Goal: Task Accomplishment & Management: Manage account settings

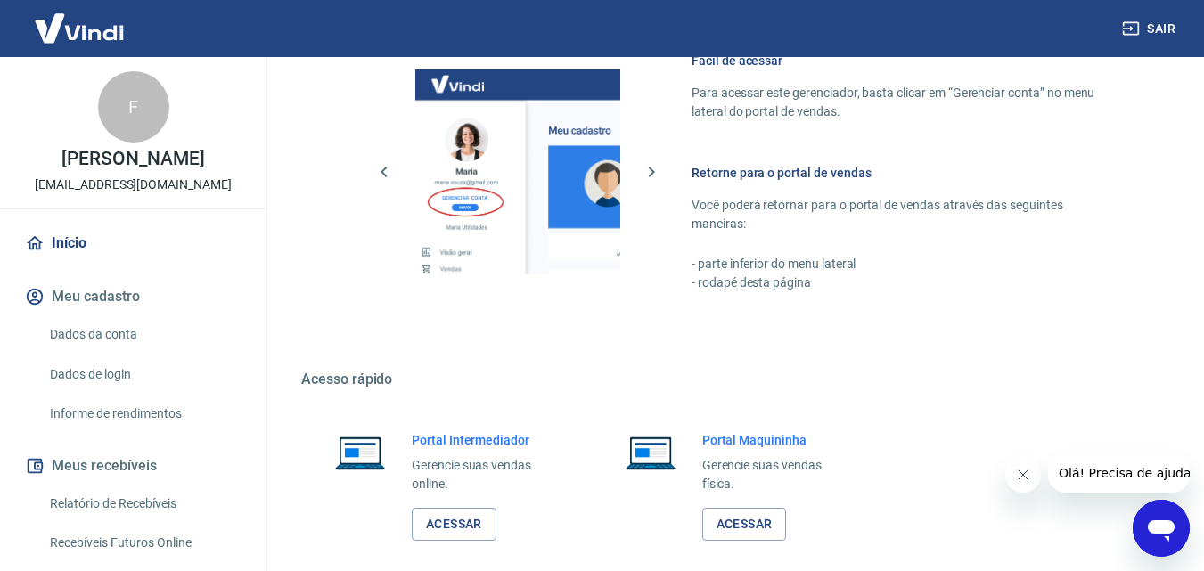
scroll to position [891, 0]
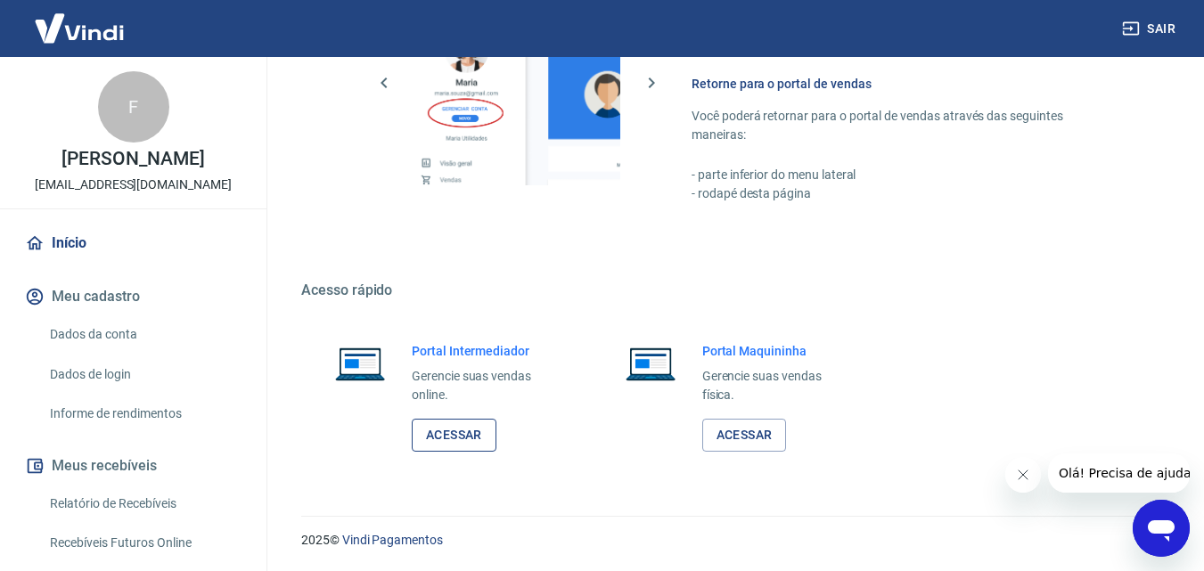
click at [465, 427] on link "Acessar" at bounding box center [454, 435] width 85 height 33
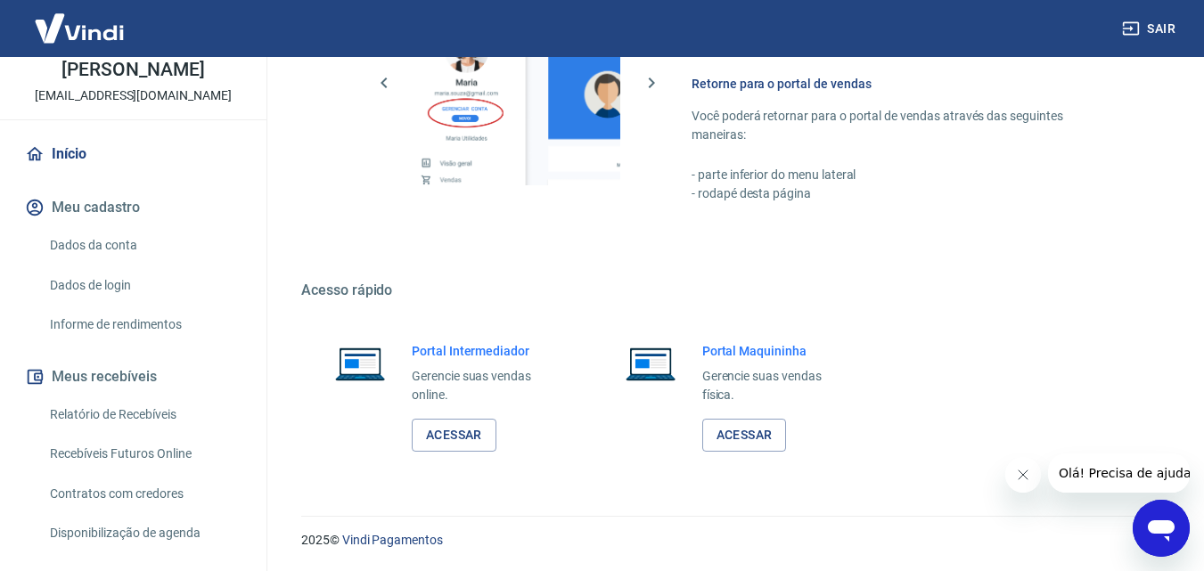
scroll to position [178, 0]
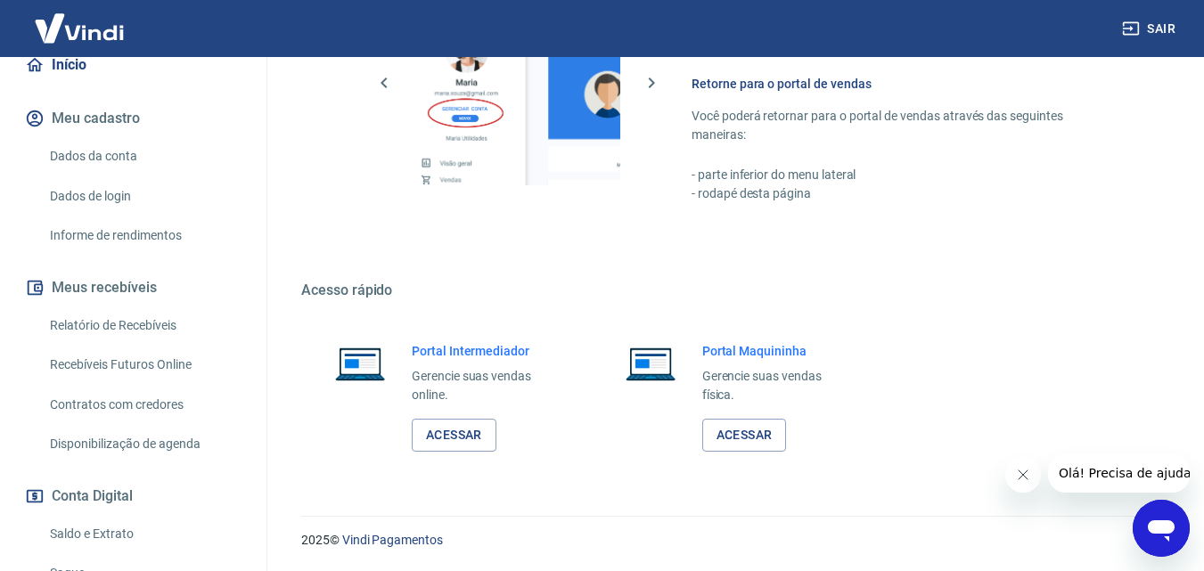
click at [102, 525] on link "Saldo e Extrato" at bounding box center [144, 534] width 202 height 37
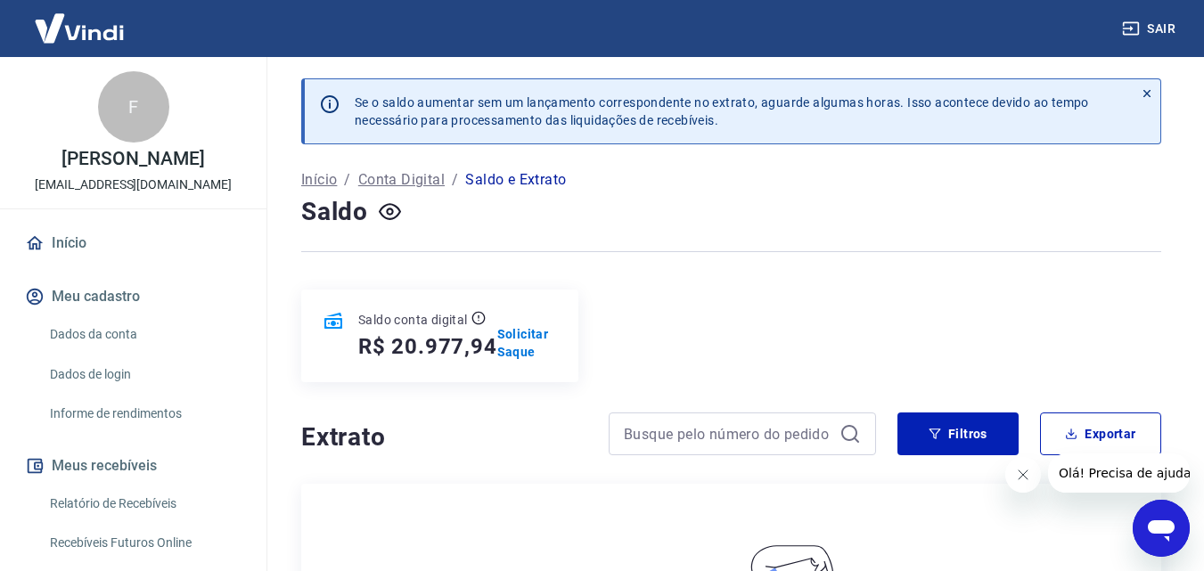
click at [59, 236] on link "Início" at bounding box center [133, 243] width 224 height 39
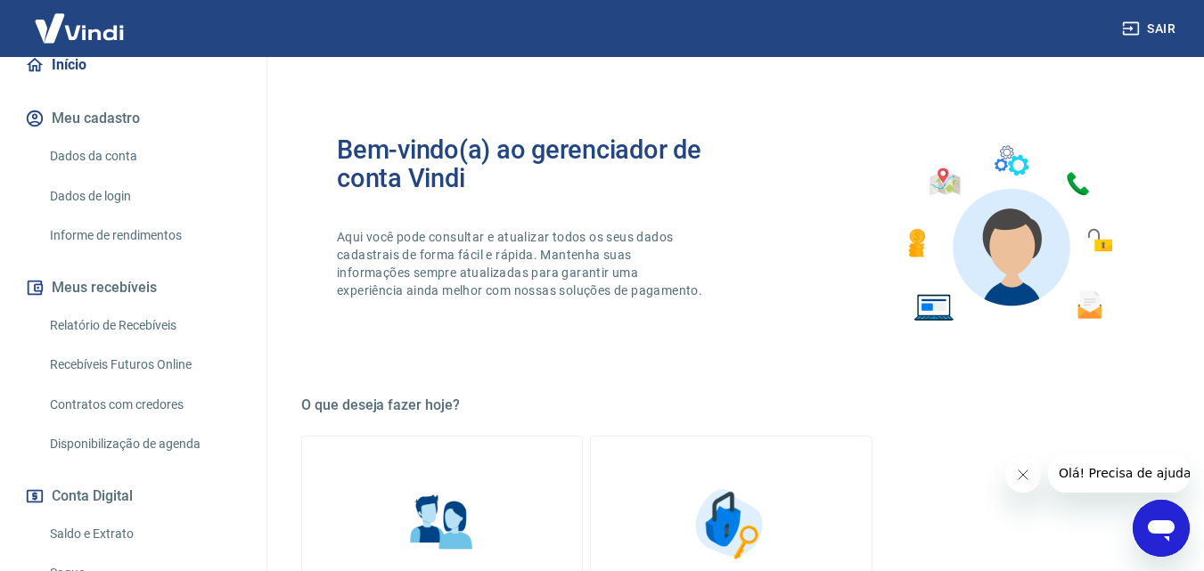
scroll to position [267, 0]
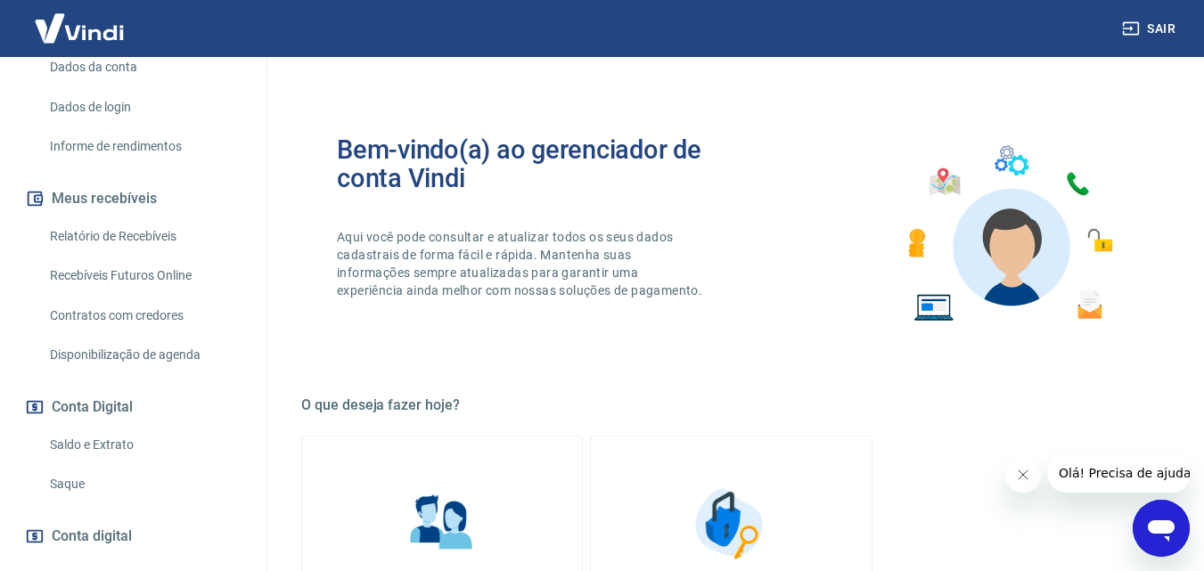
click at [95, 439] on link "Saldo e Extrato" at bounding box center [144, 445] width 202 height 37
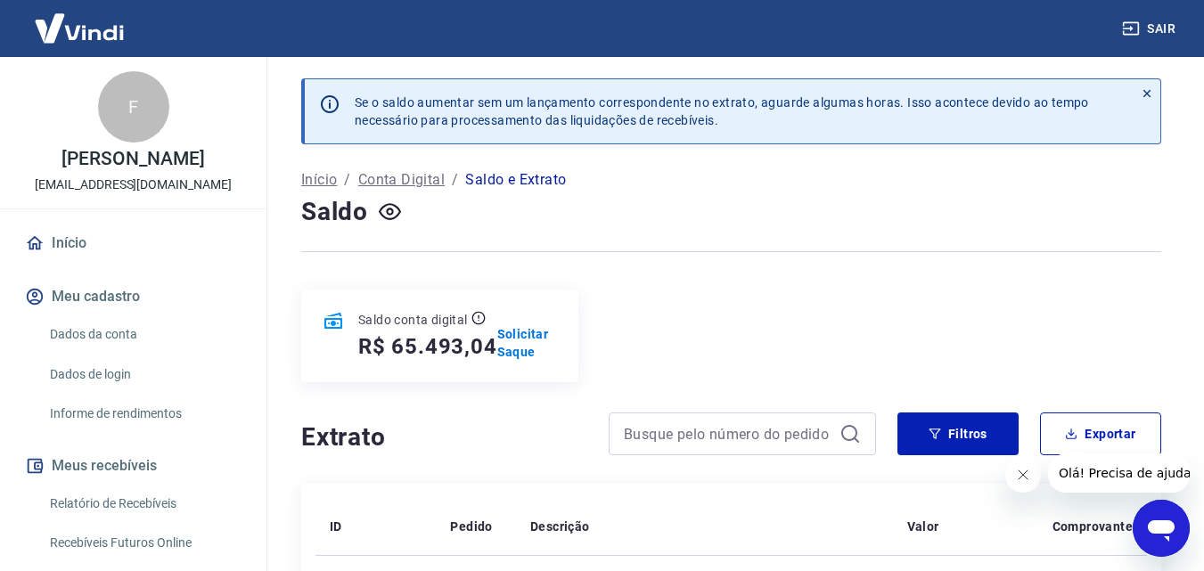
click at [55, 244] on link "Início" at bounding box center [133, 243] width 224 height 39
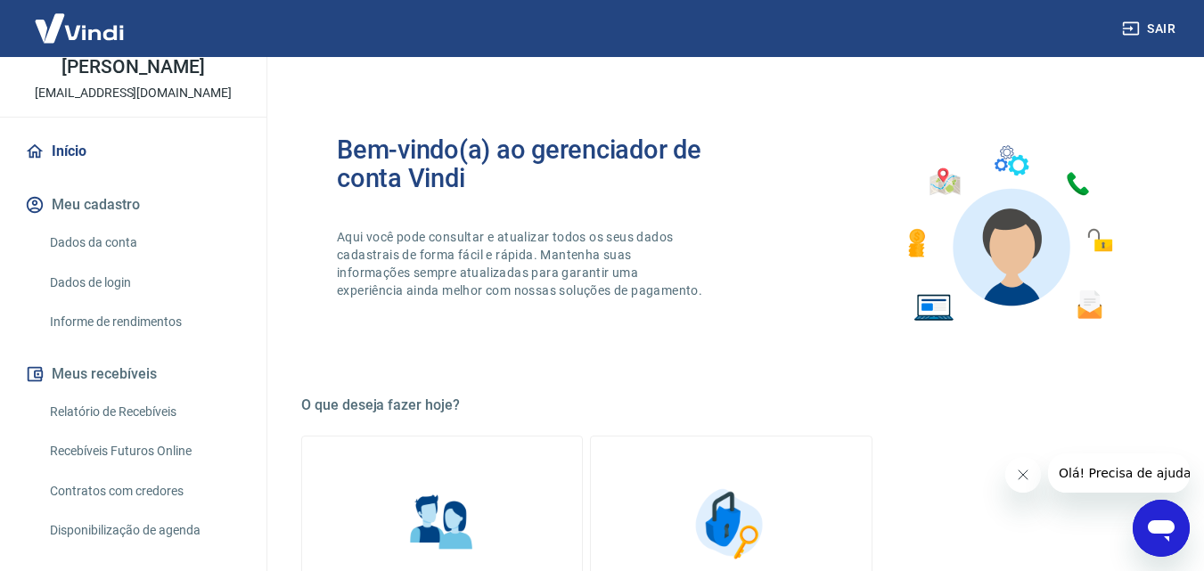
scroll to position [359, 0]
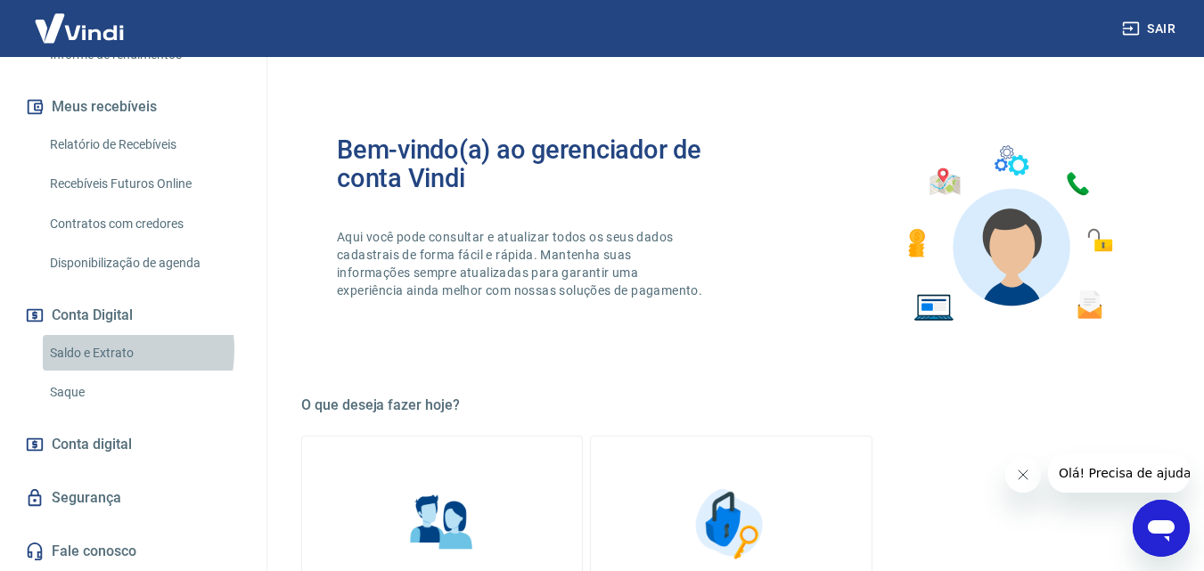
click at [95, 349] on link "Saldo e Extrato" at bounding box center [144, 353] width 202 height 37
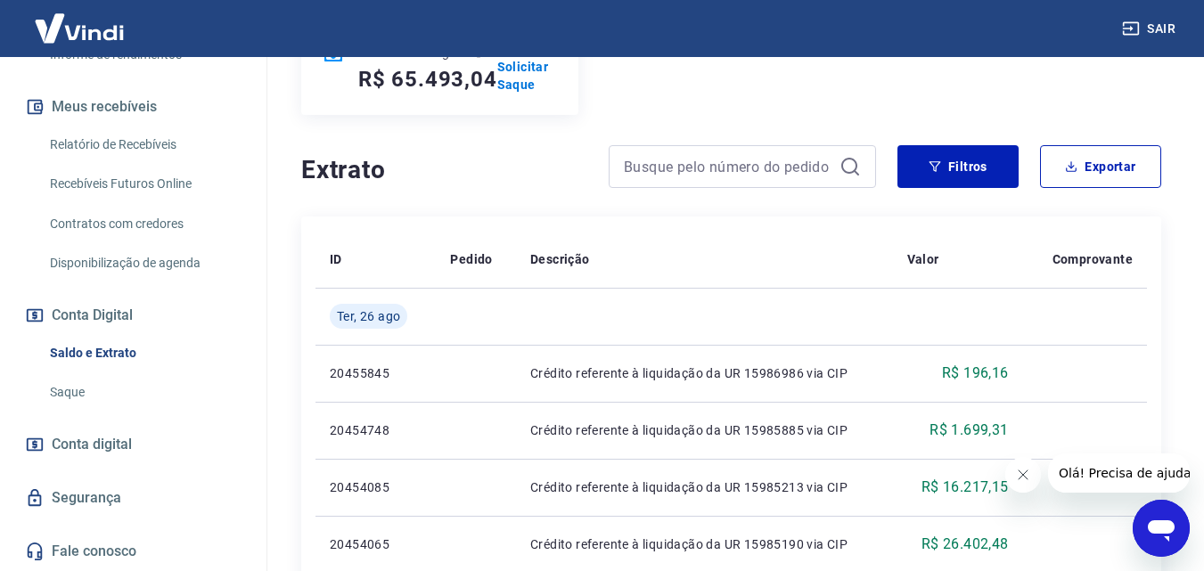
scroll to position [92, 0]
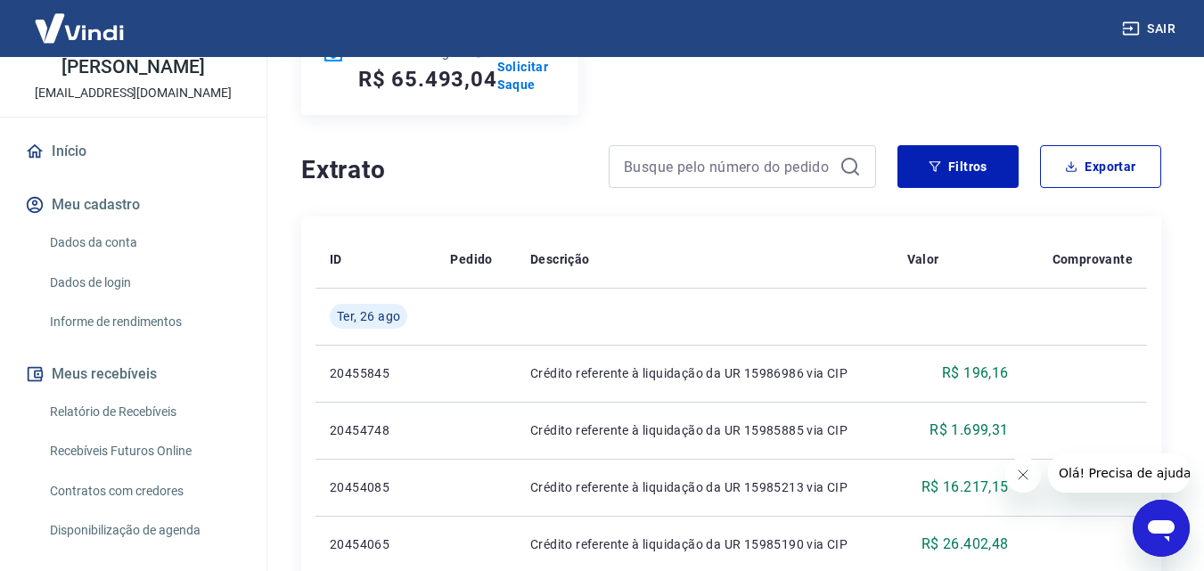
click at [77, 147] on link "Início" at bounding box center [133, 151] width 224 height 39
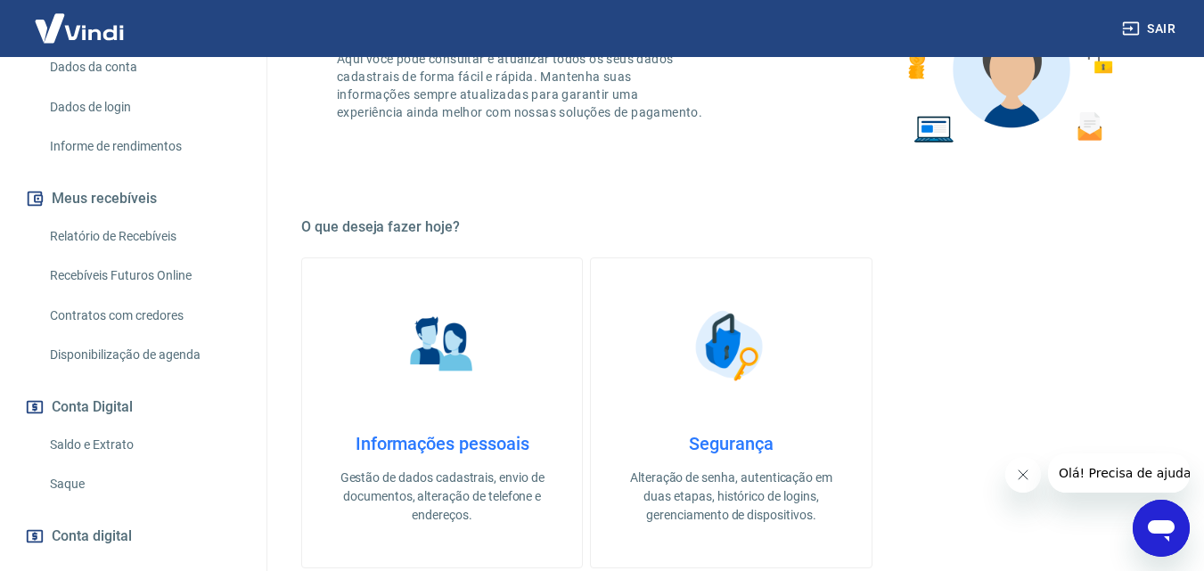
scroll to position [357, 0]
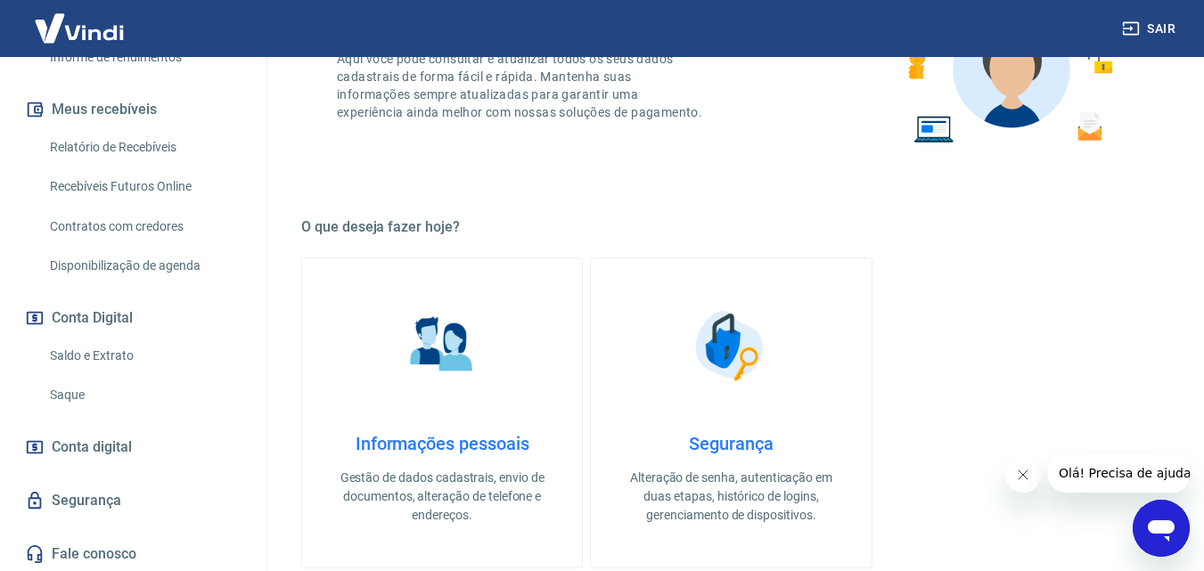
click at [85, 349] on link "Saldo e Extrato" at bounding box center [144, 356] width 202 height 37
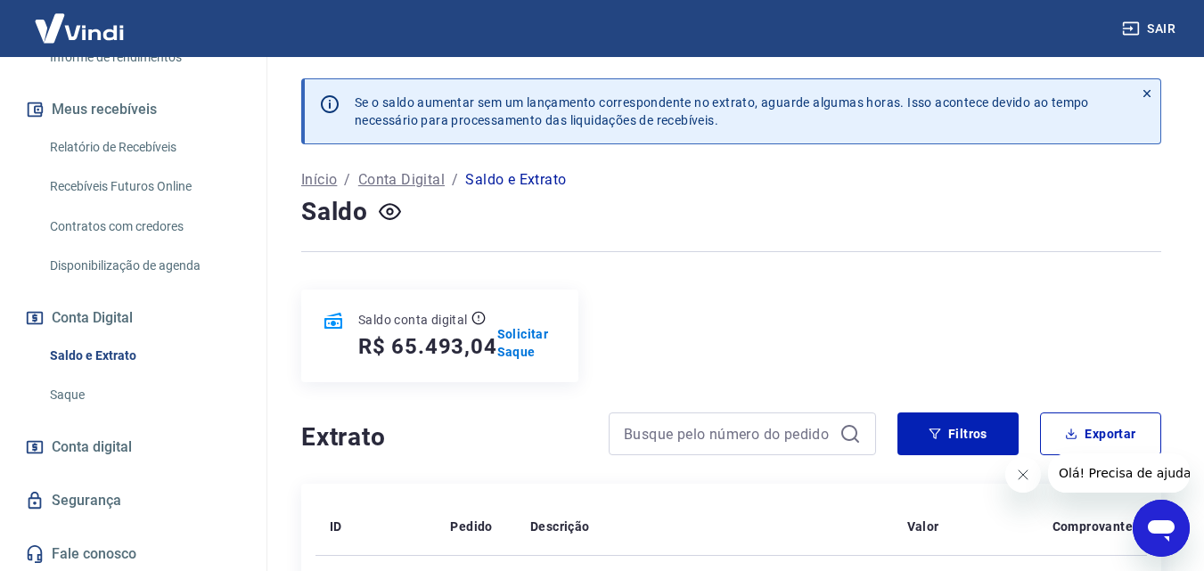
click at [517, 324] on div "Saldo conta digital R$ 65.493,04 Solicitar Saque" at bounding box center [439, 336] width 277 height 93
click at [516, 334] on p "Solicitar Saque" at bounding box center [527, 343] width 60 height 36
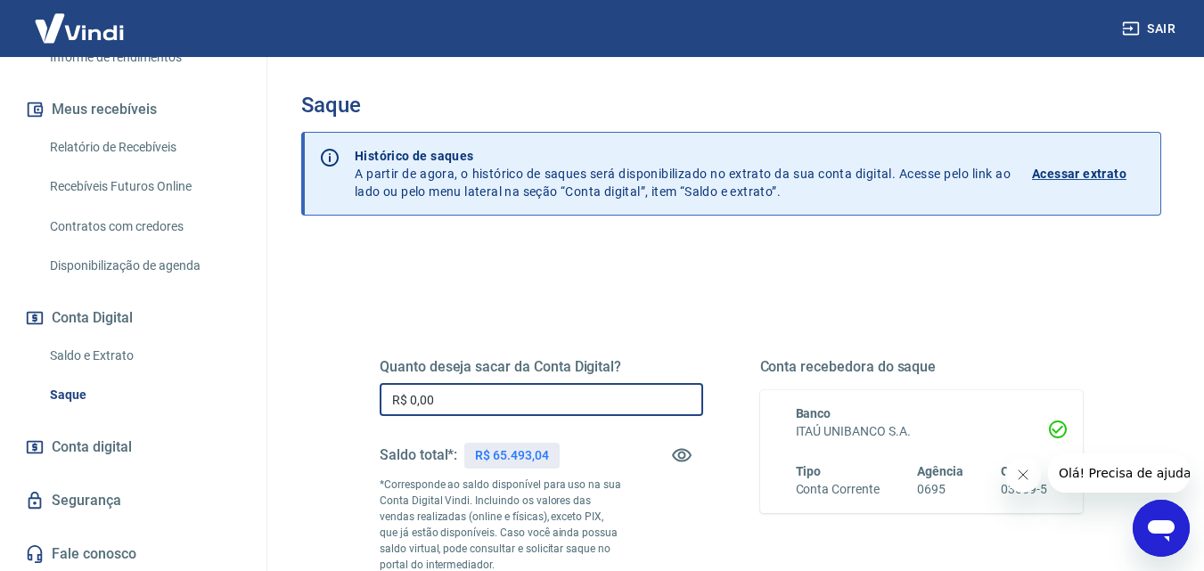
click at [468, 398] on input "R$ 0,00" at bounding box center [542, 399] width 324 height 33
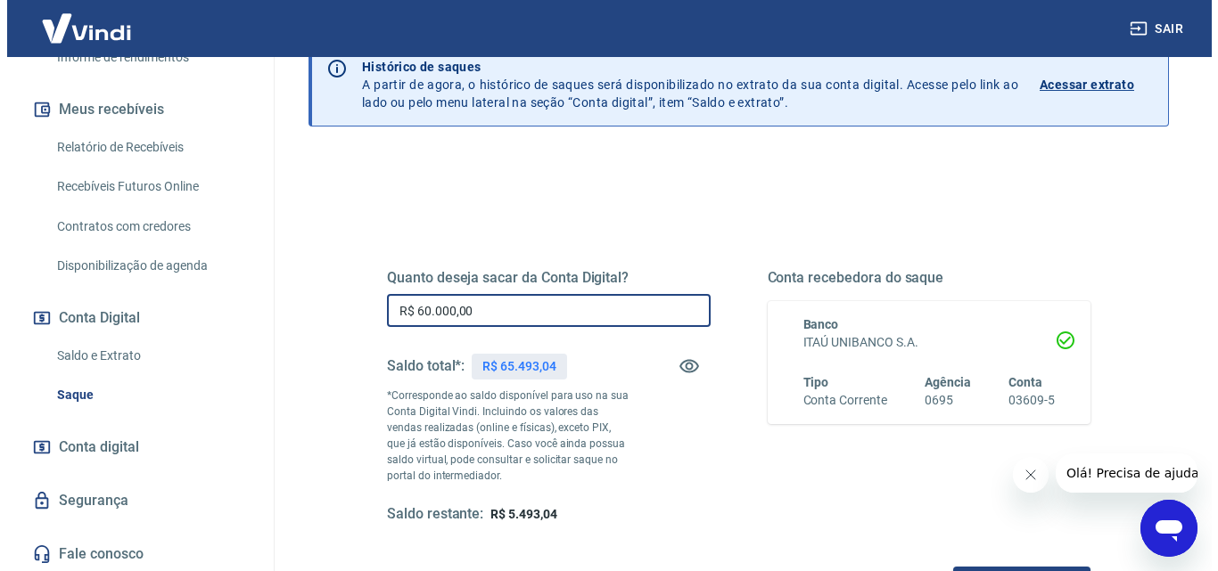
scroll to position [178, 0]
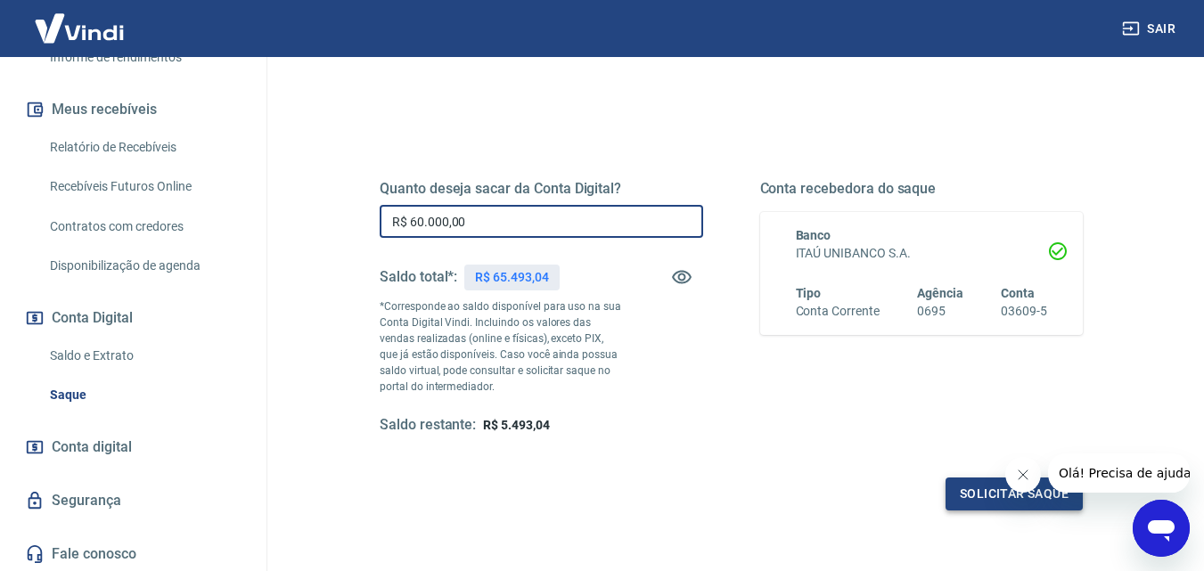
type input "R$ 60.000,00"
click at [967, 499] on button "Solicitar saque" at bounding box center [1014, 494] width 137 height 33
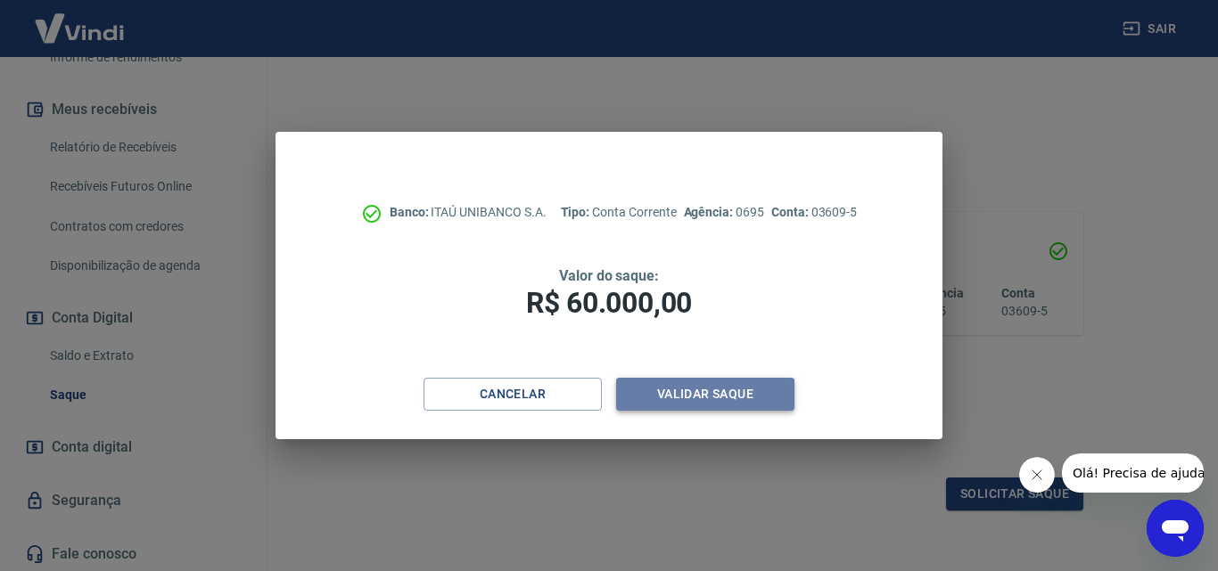
click at [688, 385] on button "Validar saque" at bounding box center [705, 394] width 178 height 33
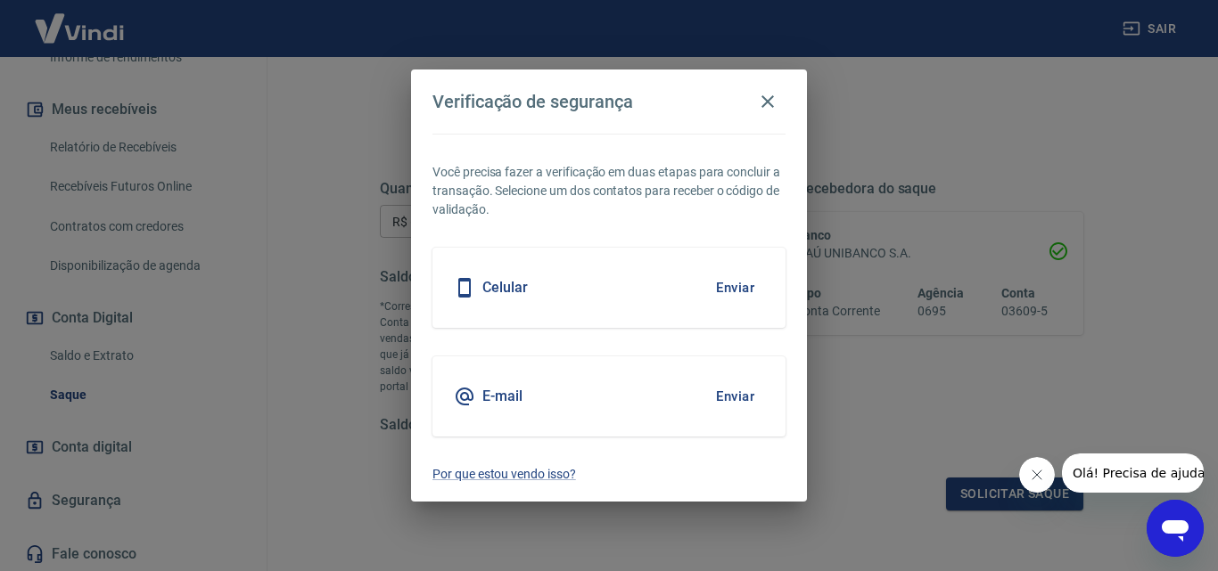
click at [722, 292] on button "Enviar" at bounding box center [735, 287] width 58 height 37
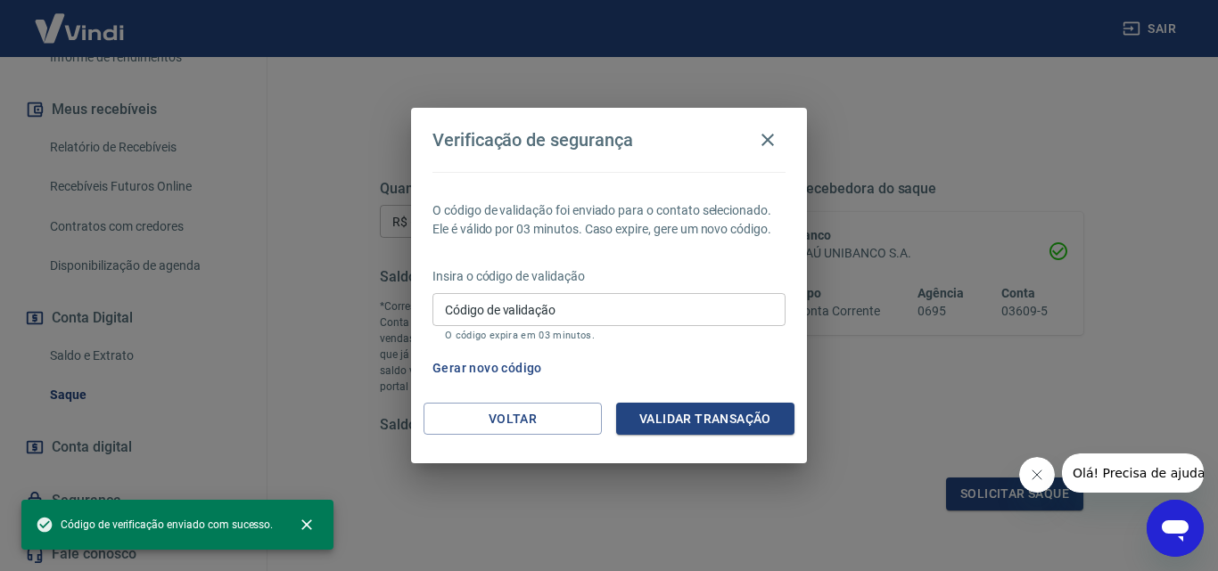
click at [541, 311] on input "Código de validação" at bounding box center [608, 309] width 353 height 33
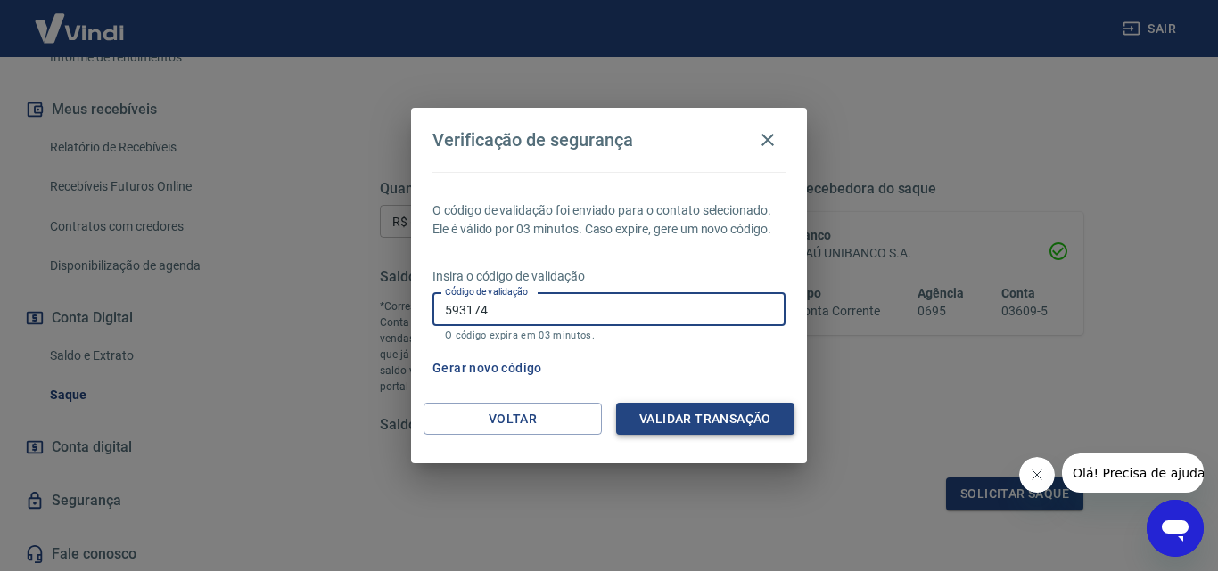
type input "593174"
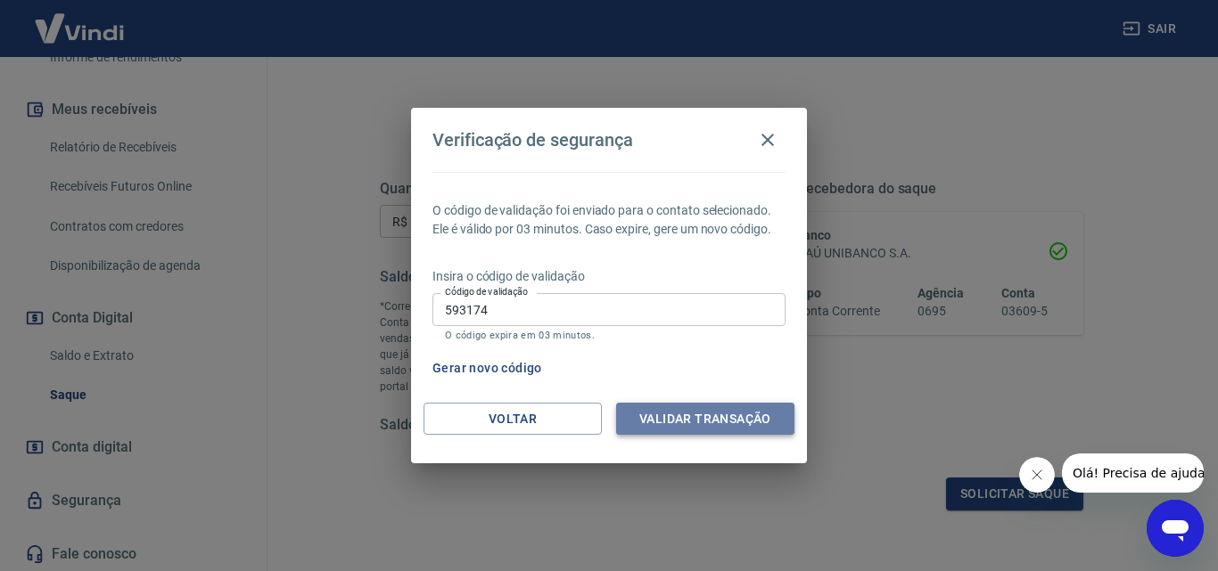
click at [703, 419] on button "Validar transação" at bounding box center [705, 419] width 178 height 33
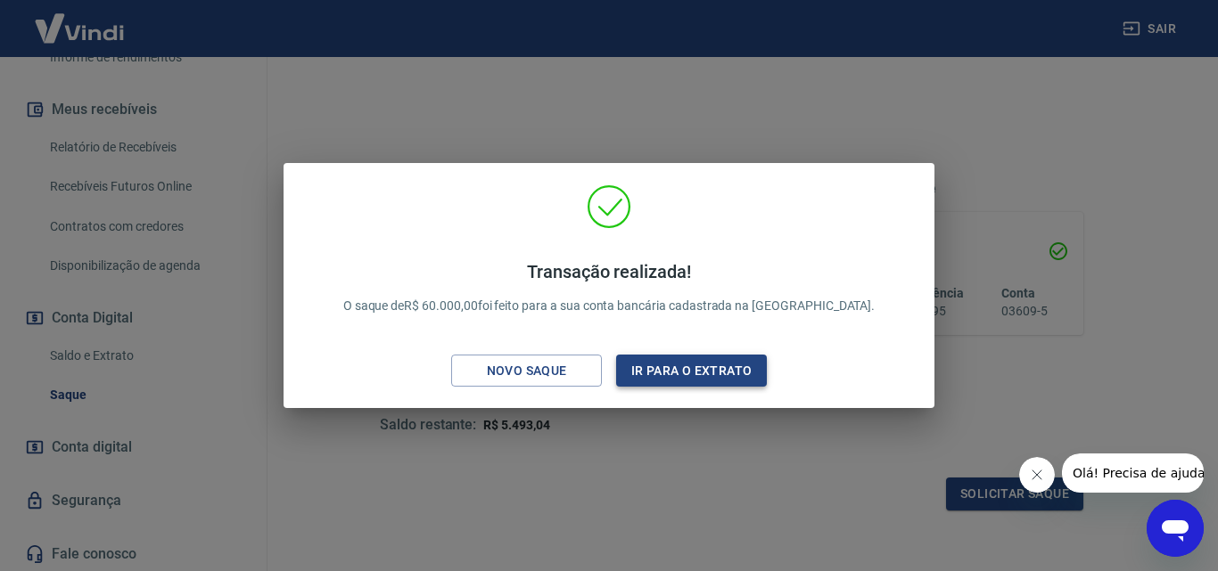
click at [694, 360] on button "Ir para o extrato" at bounding box center [691, 371] width 151 height 33
